Goal: Task Accomplishment & Management: Use online tool/utility

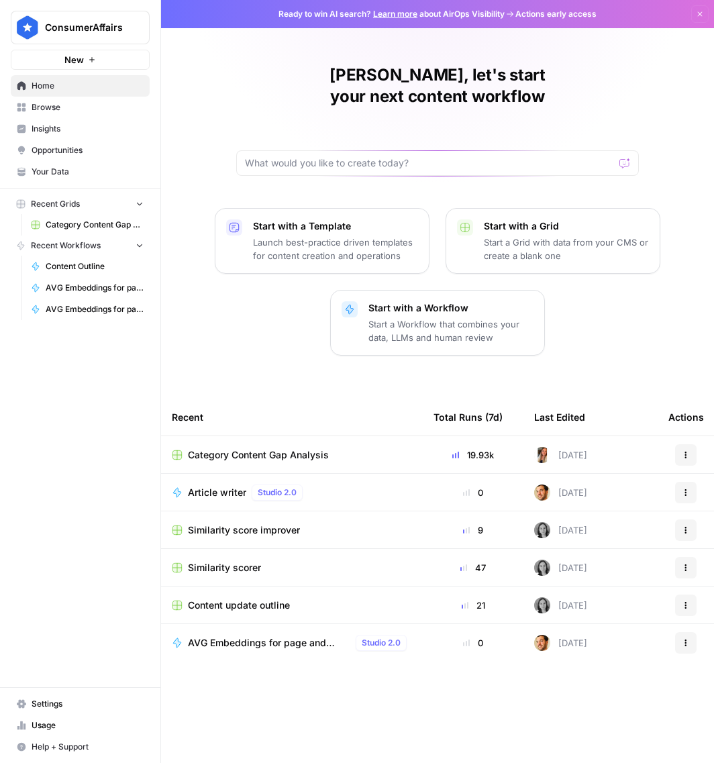
click at [218, 448] on span "Category Content Gap Analysis" at bounding box center [258, 454] width 141 height 13
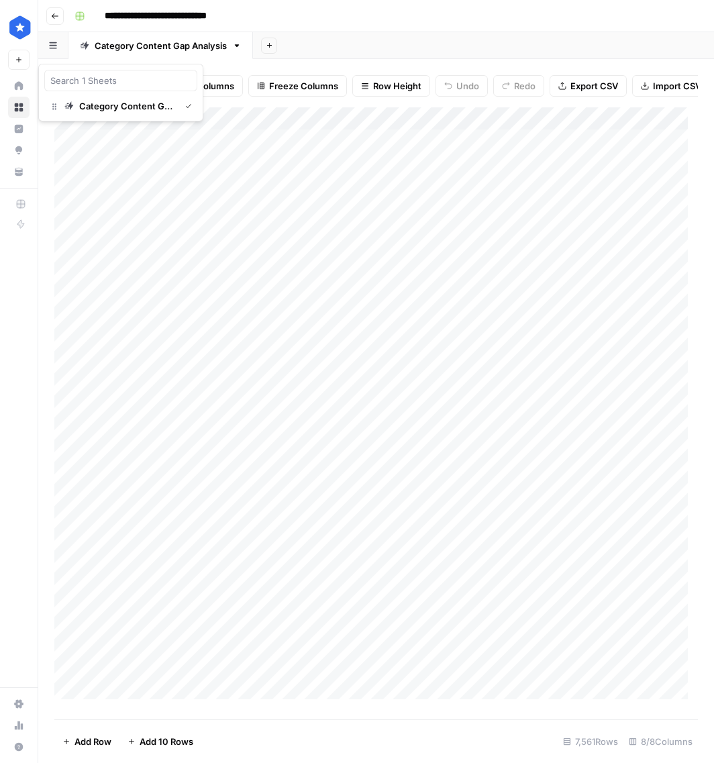
click at [56, 50] on button "button" at bounding box center [53, 45] width 30 height 26
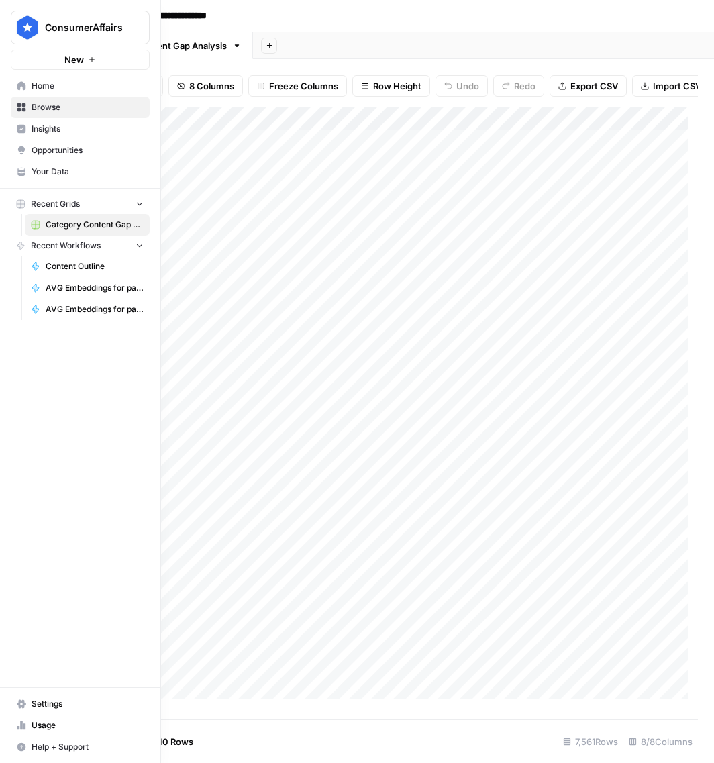
click at [87, 198] on button "Recent Grids" at bounding box center [80, 204] width 139 height 20
click at [46, 110] on span "Browse" at bounding box center [88, 107] width 112 height 12
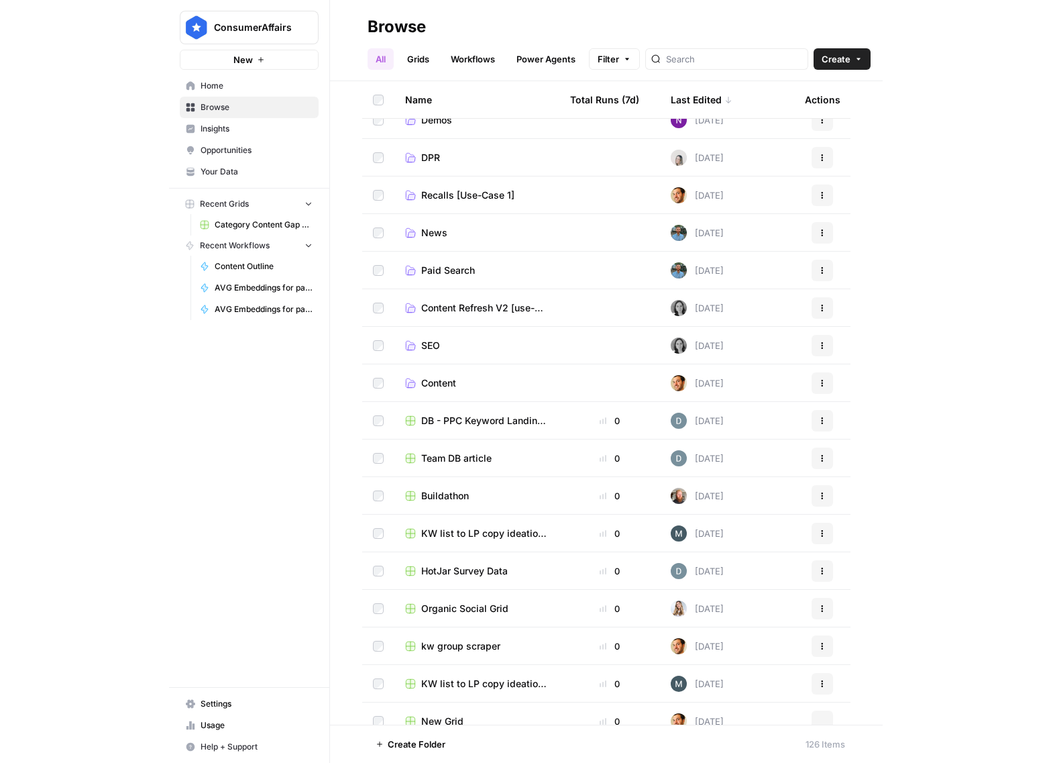
scroll to position [472, 0]
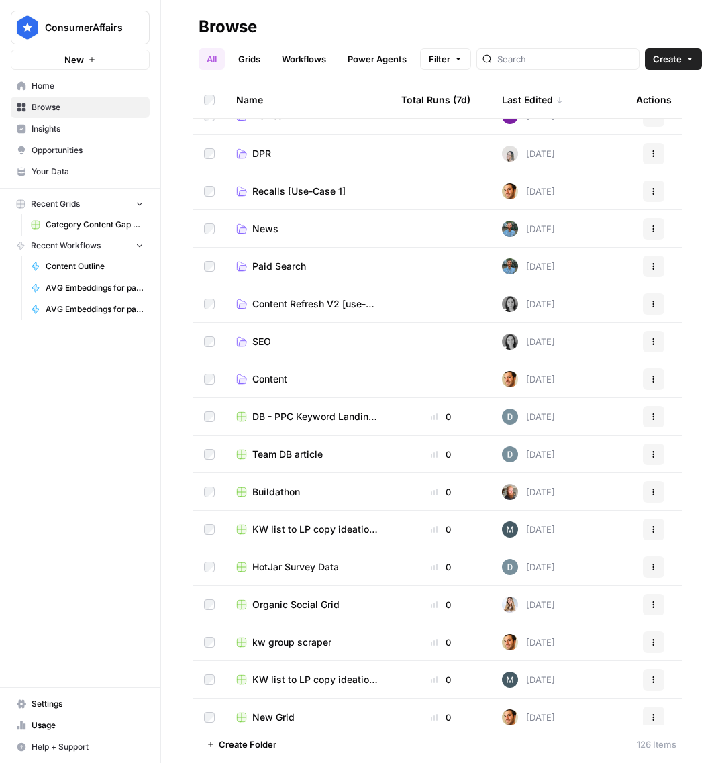
click at [260, 335] on span "SEO" at bounding box center [261, 341] width 19 height 13
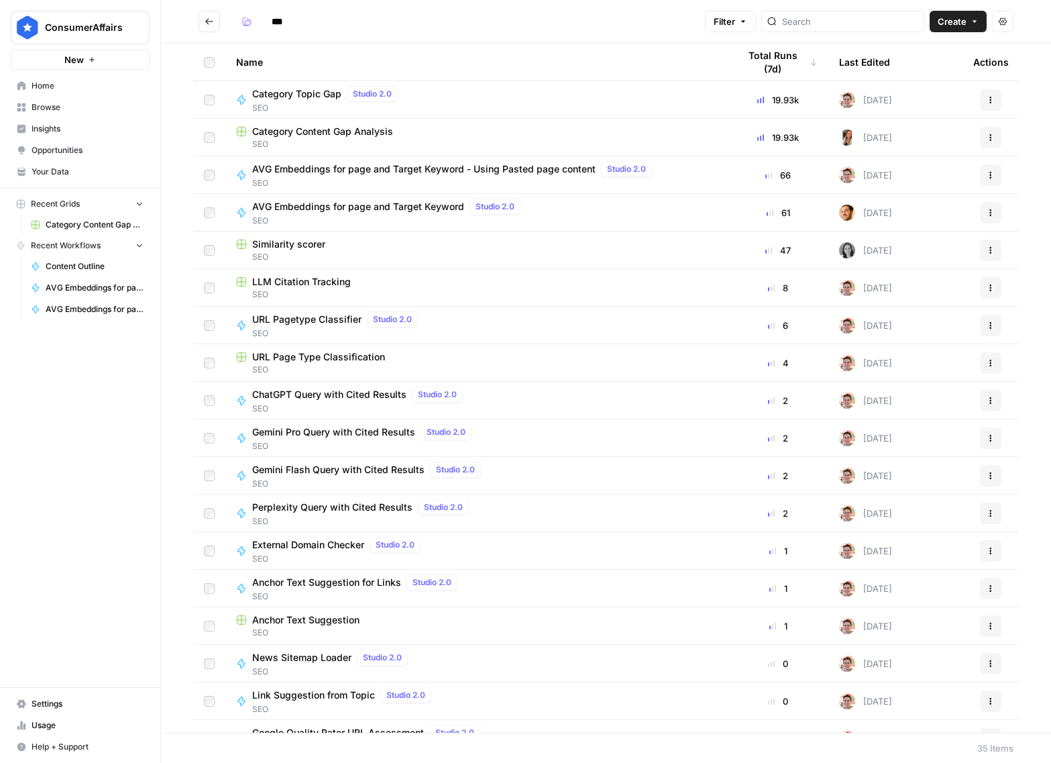
click at [272, 97] on span "Category Topic Gap" at bounding box center [296, 93] width 89 height 13
type input "***"
click at [303, 360] on span "URL Page Type Classification" at bounding box center [318, 356] width 133 height 13
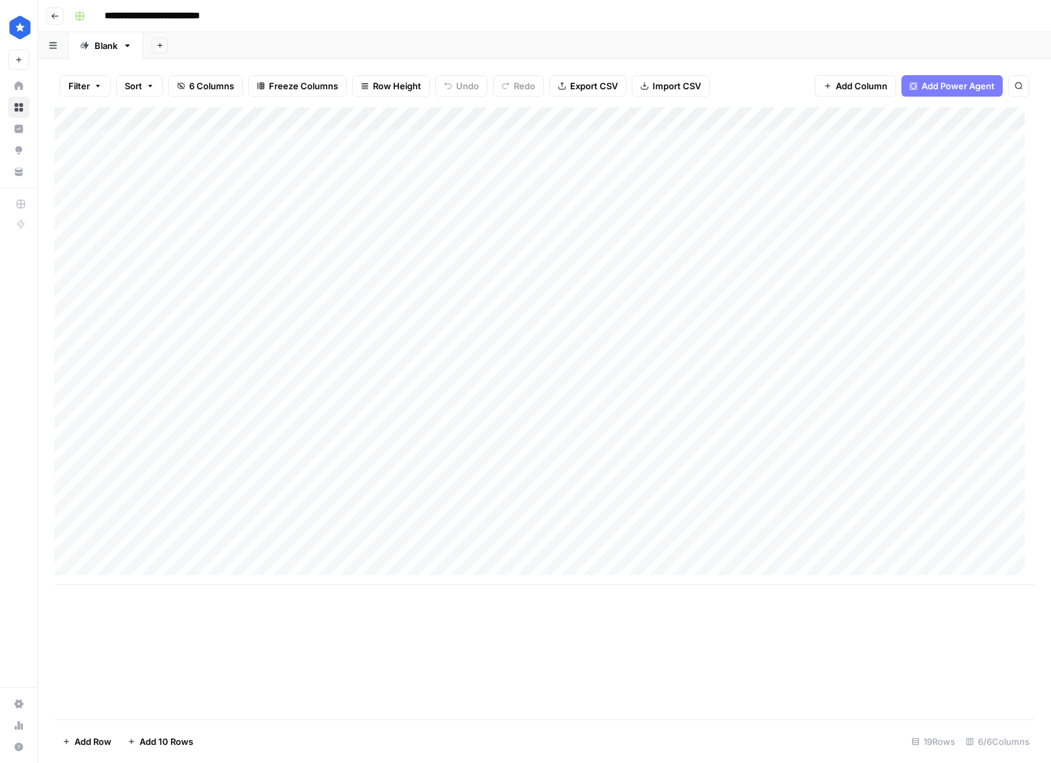
scroll to position [0, 137]
click at [713, 144] on div "Add Column" at bounding box center [544, 346] width 981 height 478
click at [713, 138] on div "Add Column" at bounding box center [544, 346] width 981 height 478
click at [713, 142] on div "Add Column" at bounding box center [544, 346] width 981 height 478
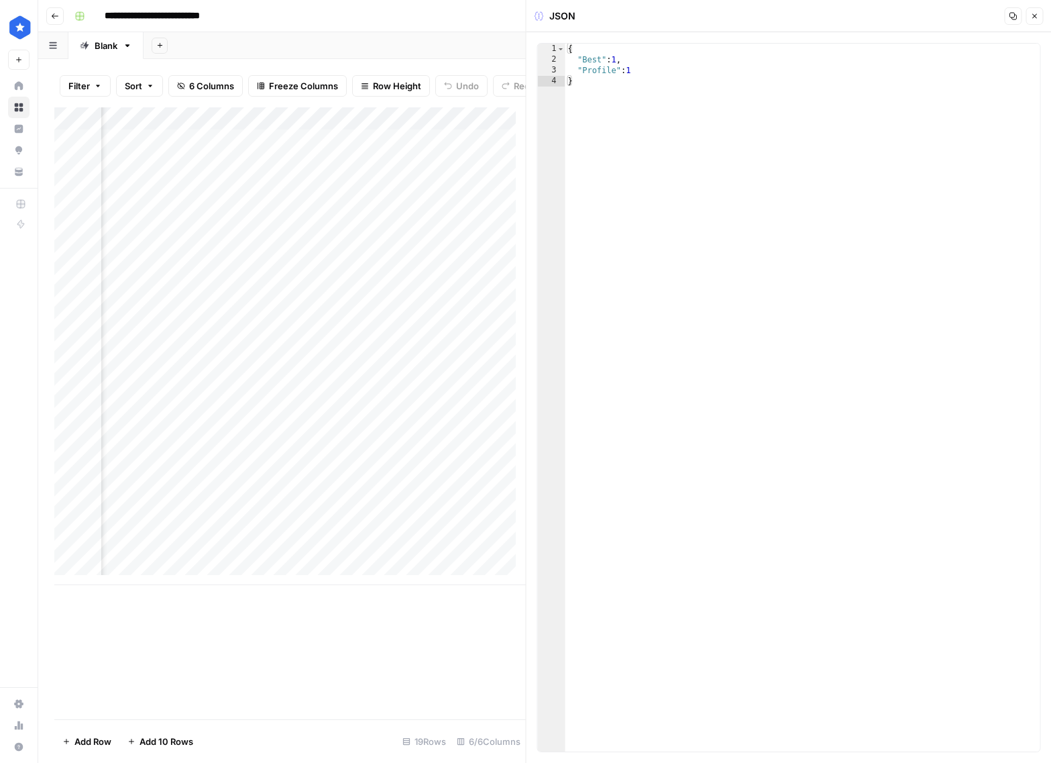
click at [713, 15] on icon "button" at bounding box center [1035, 16] width 5 height 5
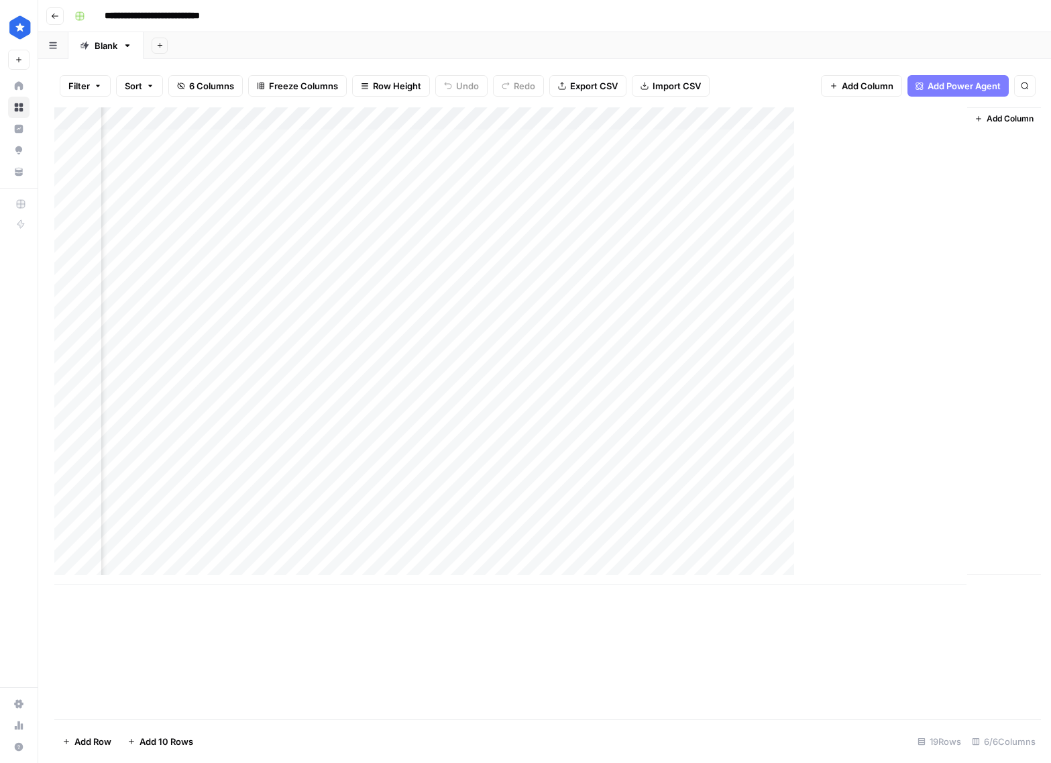
scroll to position [0, 121]
click at [713, 165] on div "Add Column" at bounding box center [544, 346] width 981 height 478
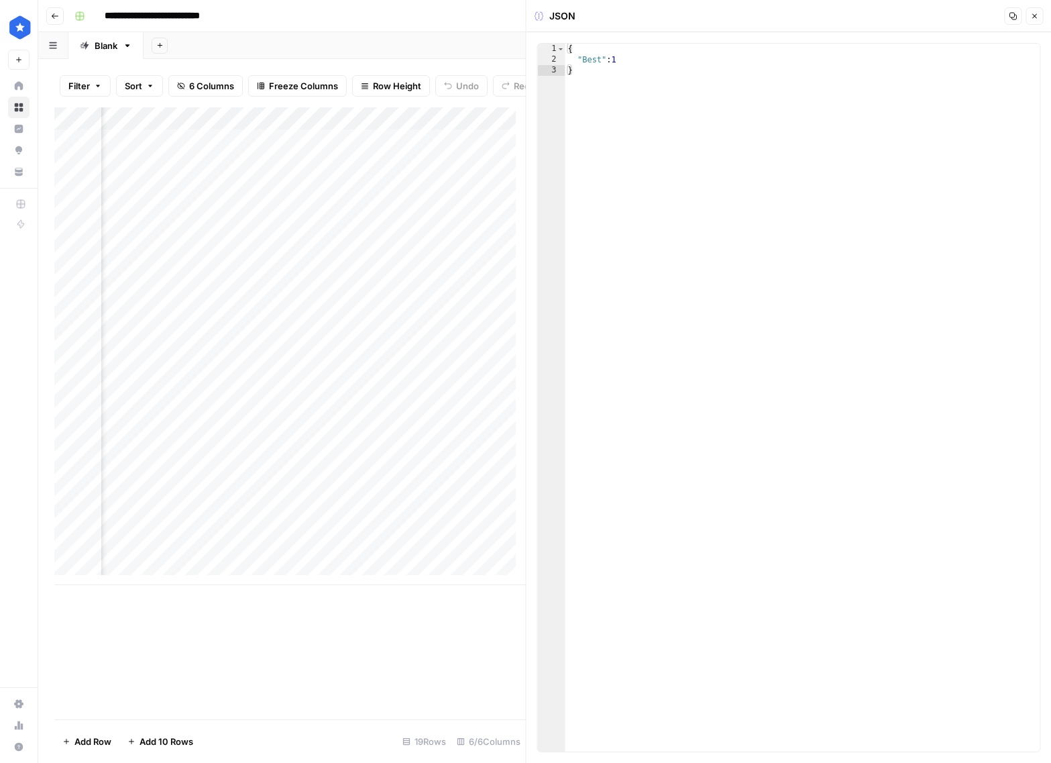
click at [713, 13] on icon "button" at bounding box center [1035, 16] width 8 height 8
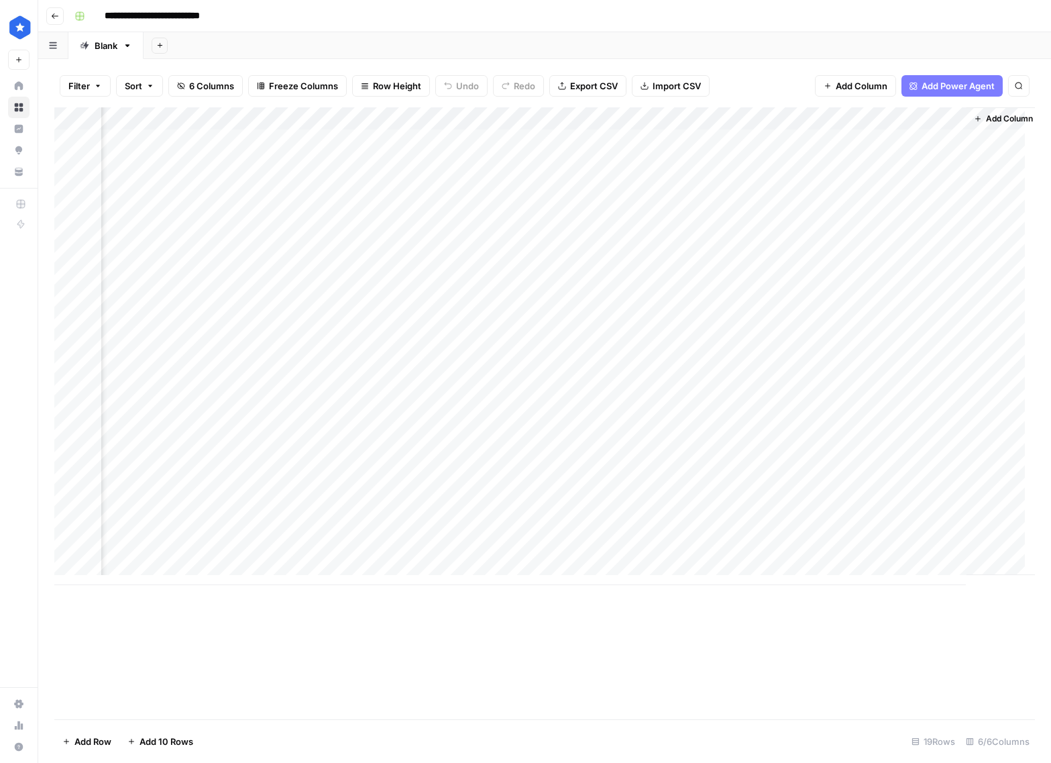
click at [637, 185] on div "Add Column" at bounding box center [544, 346] width 981 height 478
click at [713, 188] on div "Add Column" at bounding box center [544, 346] width 981 height 478
click at [713, 186] on div "Add Column" at bounding box center [544, 346] width 981 height 478
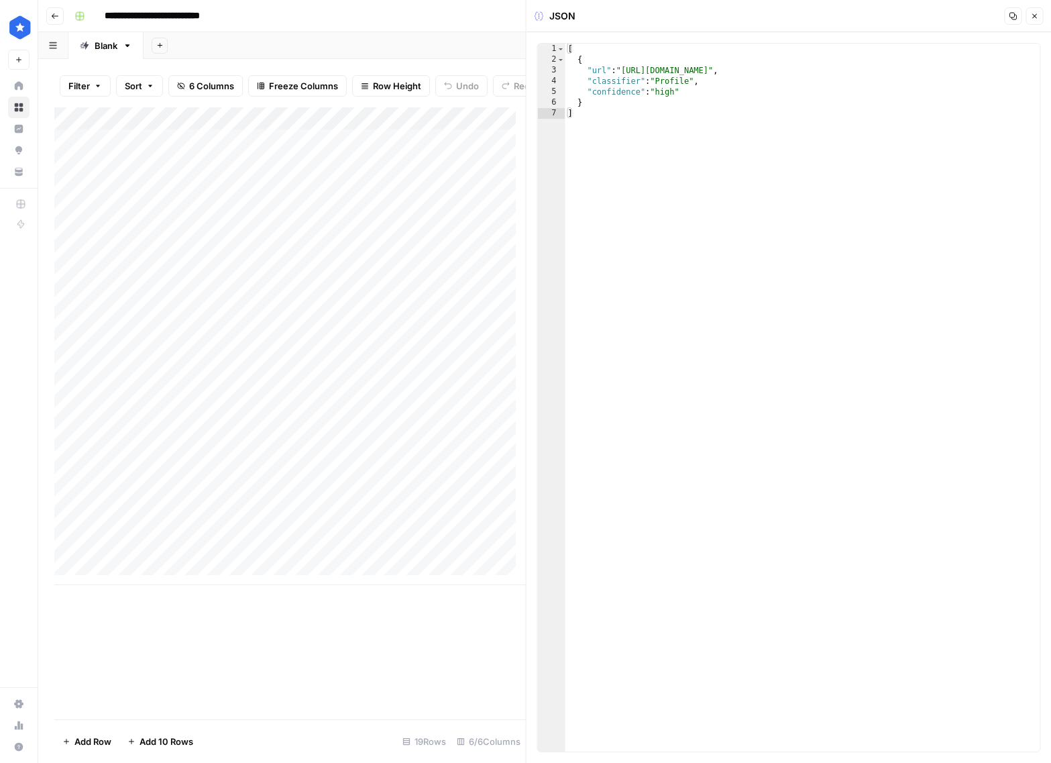
type textarea "**********"
click at [684, 81] on div "[ { "url" : "https://modernize.com/walk-in-tubs/best-walk-in-tubs/kohler" , "cl…" at bounding box center [803, 408] width 475 height 729
click at [713, 13] on icon "button" at bounding box center [1035, 16] width 8 height 8
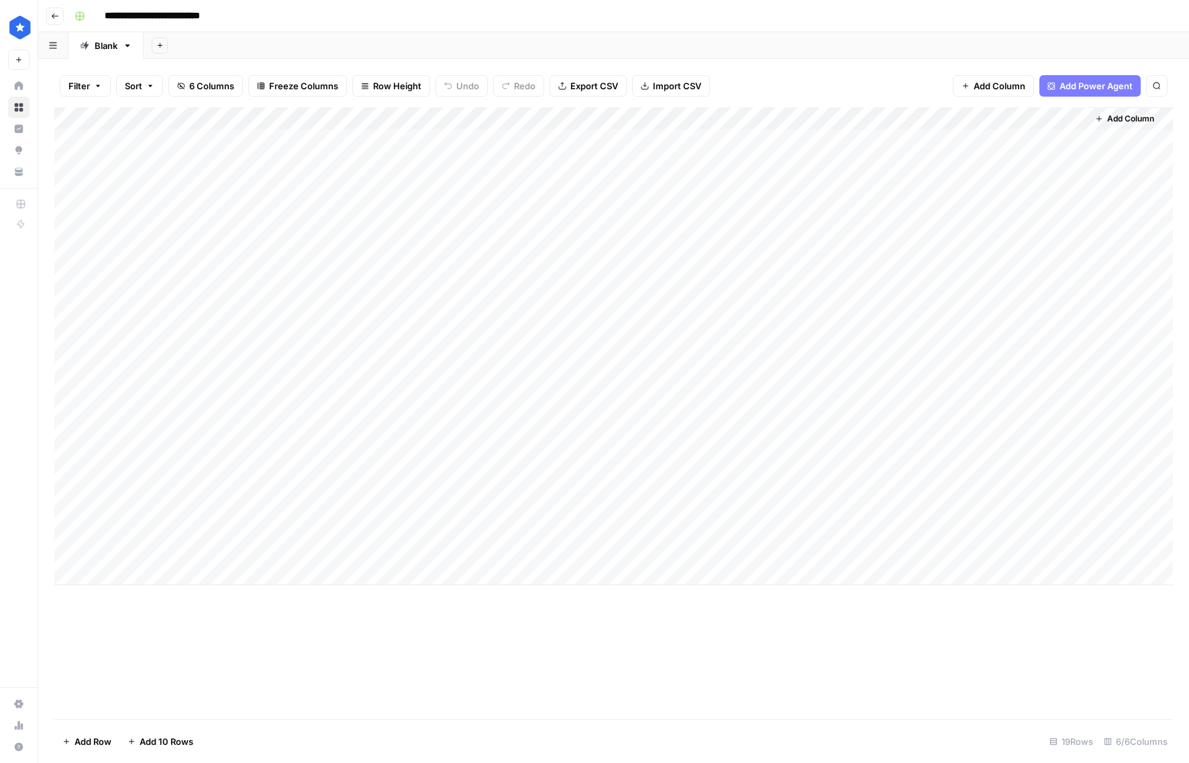
click at [595, 91] on span "Export CSV" at bounding box center [594, 85] width 48 height 13
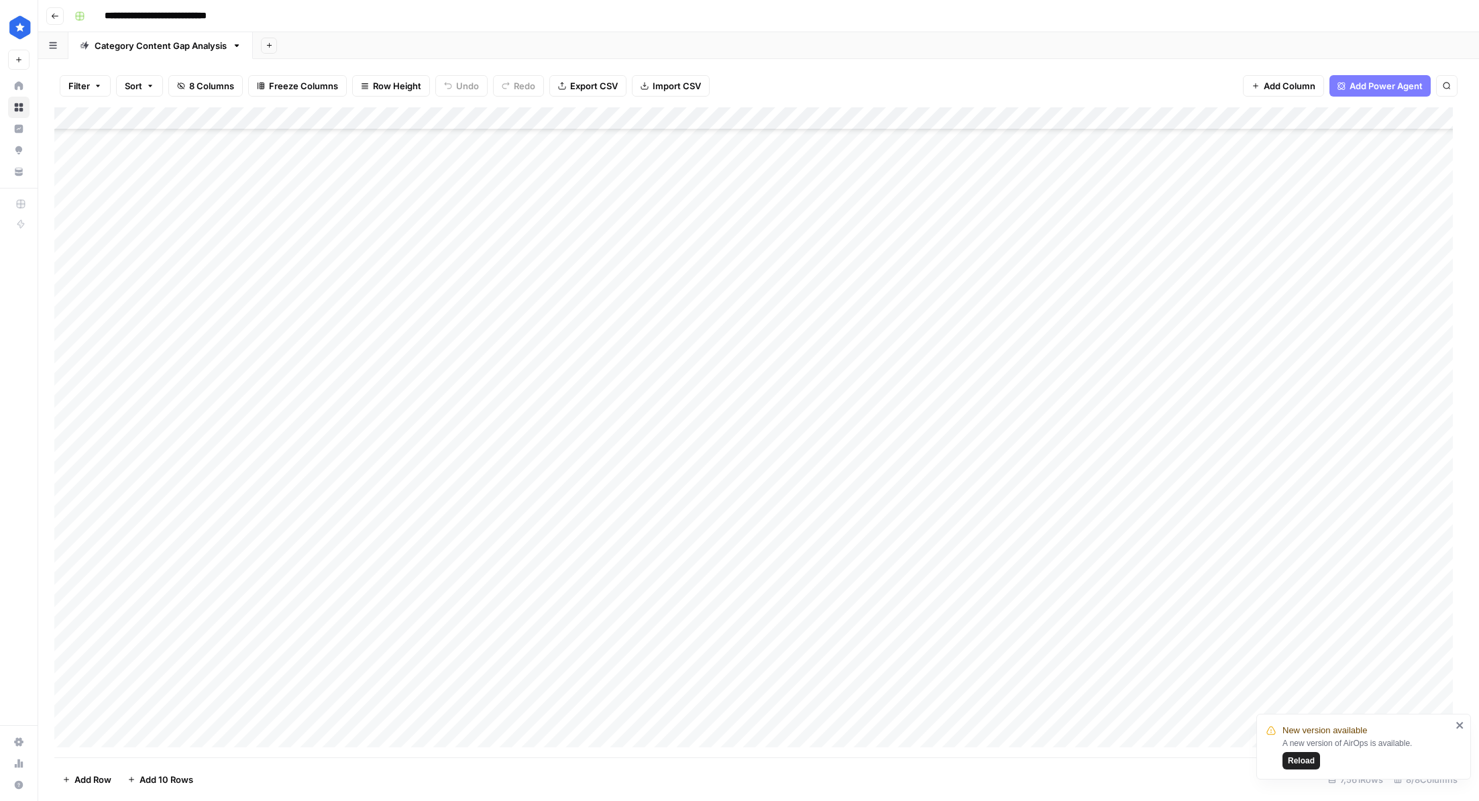
scroll to position [122224, 0]
